Goal: Task Accomplishment & Management: Manage account settings

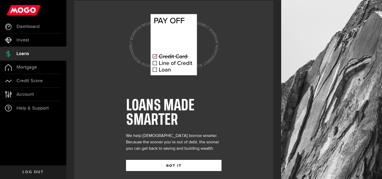
scroll to position [14, 0]
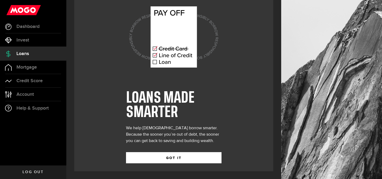
click at [167, 150] on div "GOT IT" at bounding box center [173, 153] width 95 height 19
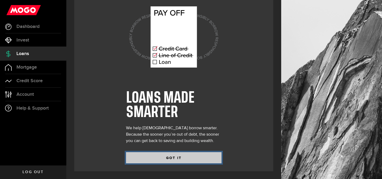
click at [168, 161] on button "GOT IT" at bounding box center [173, 157] width 95 height 11
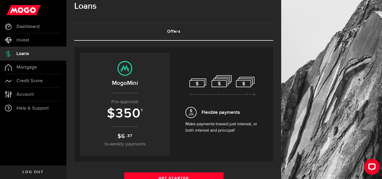
scroll to position [29, 0]
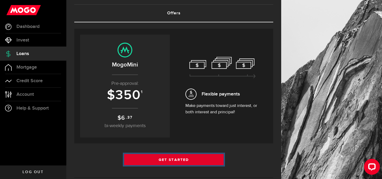
click at [166, 159] on link "Get Started" at bounding box center [173, 159] width 99 height 11
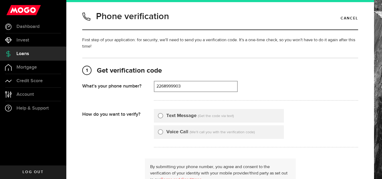
type input "2268999903"
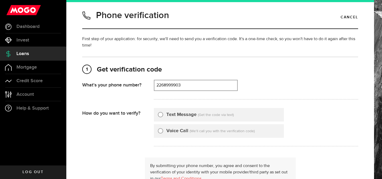
scroll to position [9, 0]
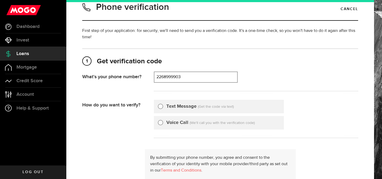
click at [185, 102] on div "Text Message (Get the code via text)" at bounding box center [219, 106] width 130 height 14
click at [176, 109] on label "Text Message" at bounding box center [181, 106] width 30 height 7
click at [163, 108] on input "Text Message" at bounding box center [160, 105] width 5 height 5
radio input "true"
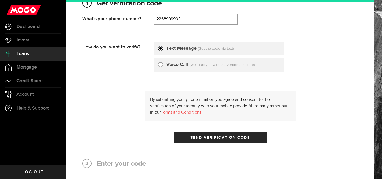
scroll to position [68, 0]
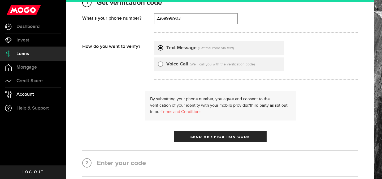
click at [48, 88] on link "Account Compte" at bounding box center [33, 94] width 66 height 13
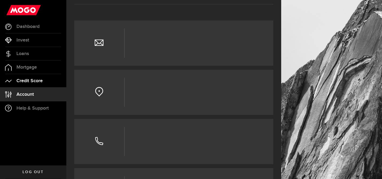
click at [45, 81] on link "Credit Score" at bounding box center [33, 80] width 66 height 13
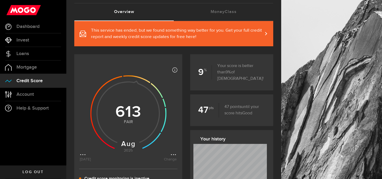
scroll to position [52, 0]
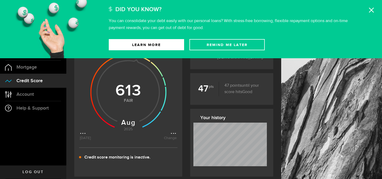
click at [371, 10] on use at bounding box center [371, 10] width 5 height 5
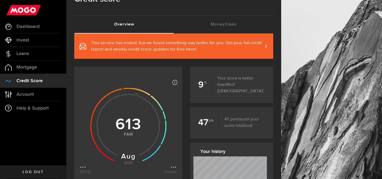
scroll to position [5, 0]
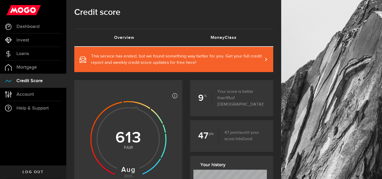
click at [225, 37] on link "MoneyClass (requires attention)" at bounding box center [223, 37] width 99 height 17
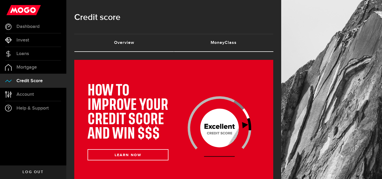
click at [148, 47] on link "Overview (requires attention)" at bounding box center [123, 42] width 99 height 17
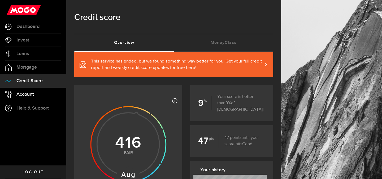
click at [40, 97] on link "Account Compte" at bounding box center [33, 94] width 66 height 13
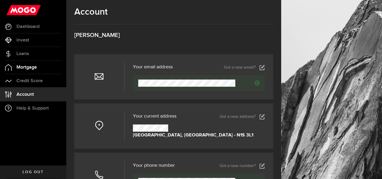
click at [41, 70] on link "Mortgage" at bounding box center [33, 66] width 66 height 13
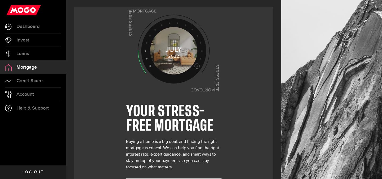
click at [44, 60] on li "Mortgage Mortgage" at bounding box center [33, 67] width 66 height 14
click at [36, 27] on span "Dashboard" at bounding box center [27, 26] width 23 height 5
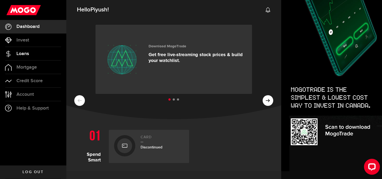
click at [37, 54] on link "Loans" at bounding box center [33, 53] width 66 height 13
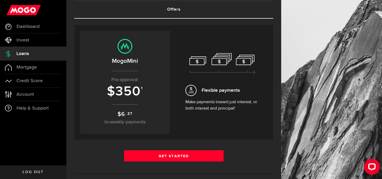
scroll to position [31, 0]
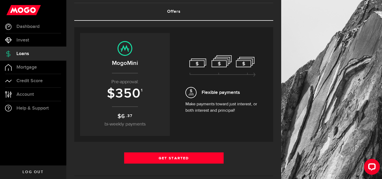
click at [124, 96] on span "350" at bounding box center [127, 93] width 25 height 16
click at [192, 92] on icon at bounding box center [190, 92] width 11 height 11
